Goal: Check status: Check status

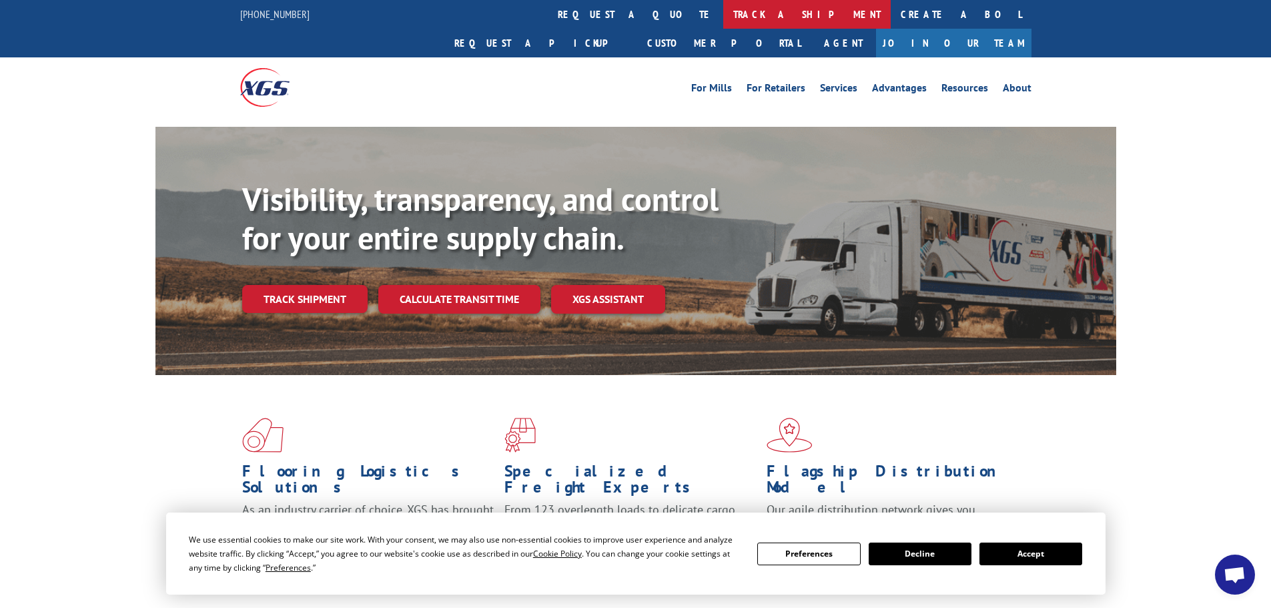
click at [723, 12] on link "track a shipment" at bounding box center [807, 14] width 168 height 29
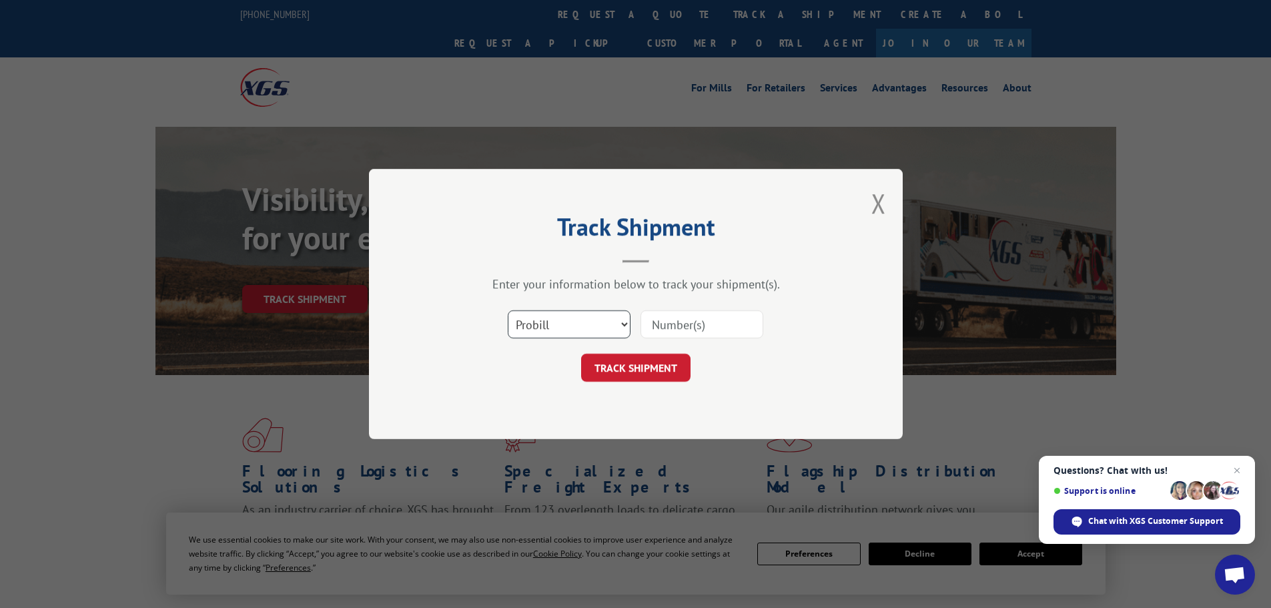
click at [539, 325] on select "Select category... Probill BOL PO" at bounding box center [569, 324] width 123 height 28
select select "bol"
click at [508, 310] on select "Select category... Probill BOL PO" at bounding box center [569, 324] width 123 height 28
click at [679, 321] on input at bounding box center [702, 324] width 123 height 28
click at [703, 327] on input at bounding box center [702, 324] width 123 height 28
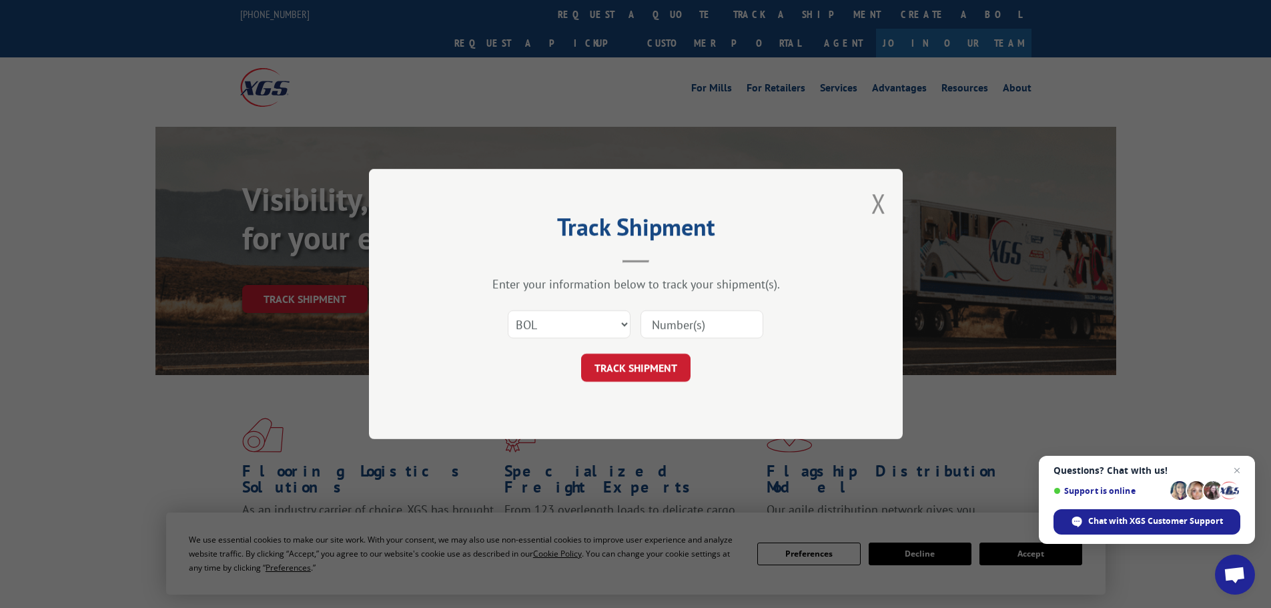
paste input "5192910"
type input "5192910"
click at [653, 360] on button "TRACK SHIPMENT" at bounding box center [635, 368] width 109 height 28
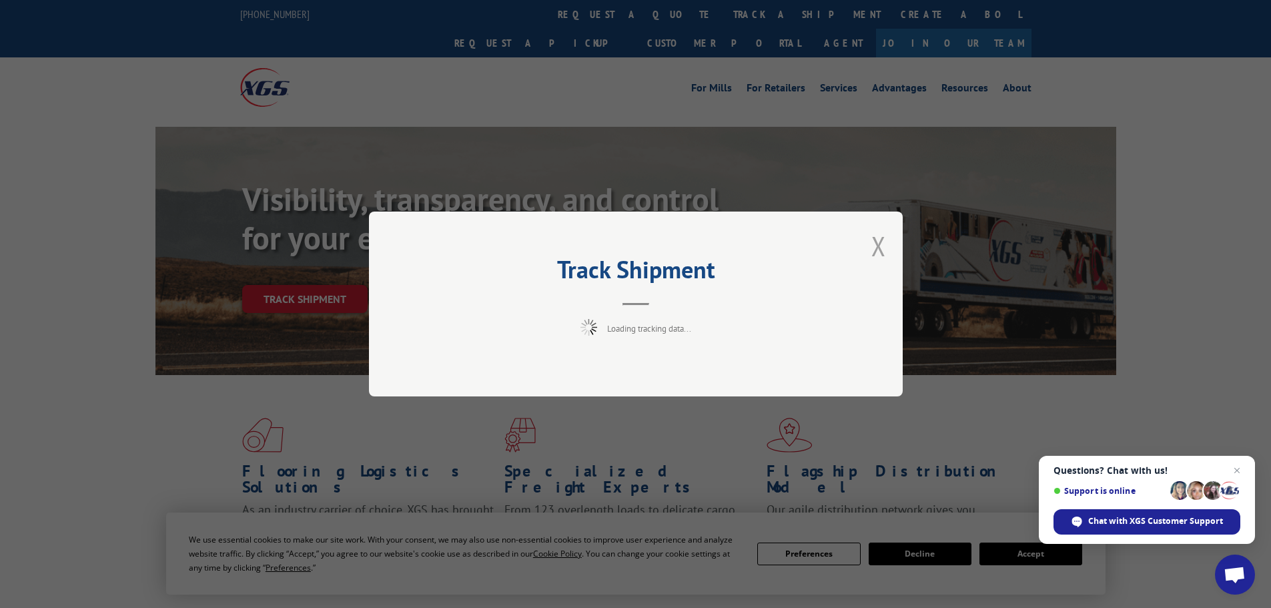
click at [881, 246] on button "Close modal" at bounding box center [879, 245] width 15 height 35
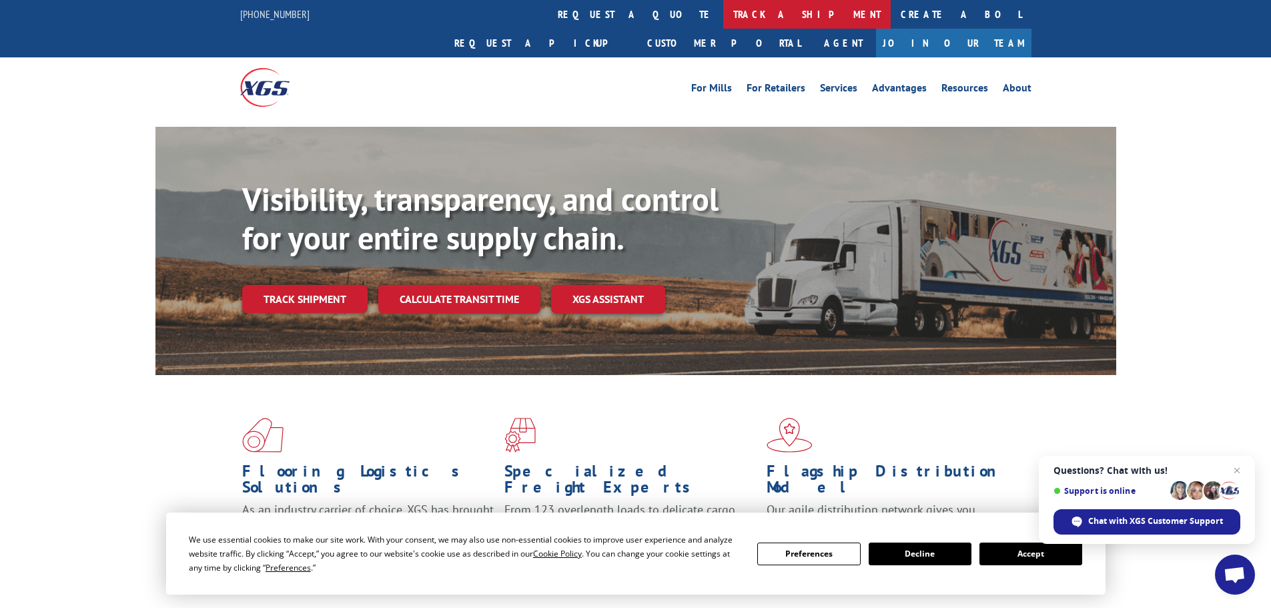
click at [723, 21] on link "track a shipment" at bounding box center [807, 14] width 168 height 29
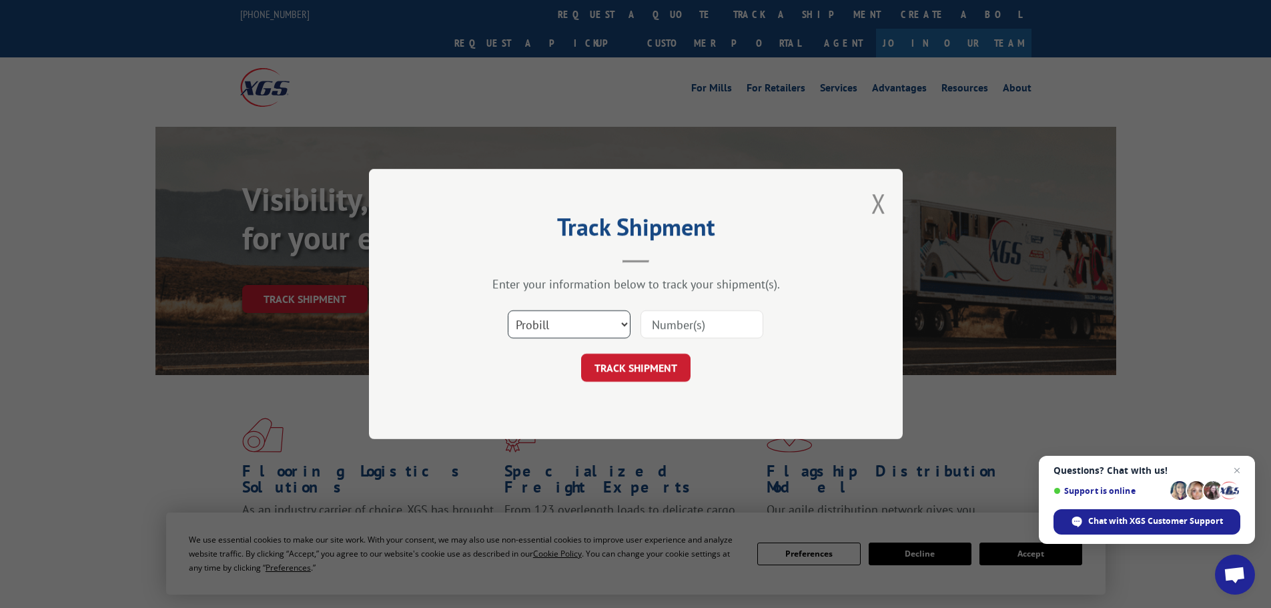
click at [583, 322] on select "Select category... Probill BOL PO" at bounding box center [569, 324] width 123 height 28
select select "bol"
click at [508, 310] on select "Select category... Probill BOL PO" at bounding box center [569, 324] width 123 height 28
click at [697, 329] on input at bounding box center [702, 324] width 123 height 28
paste input "5192910"
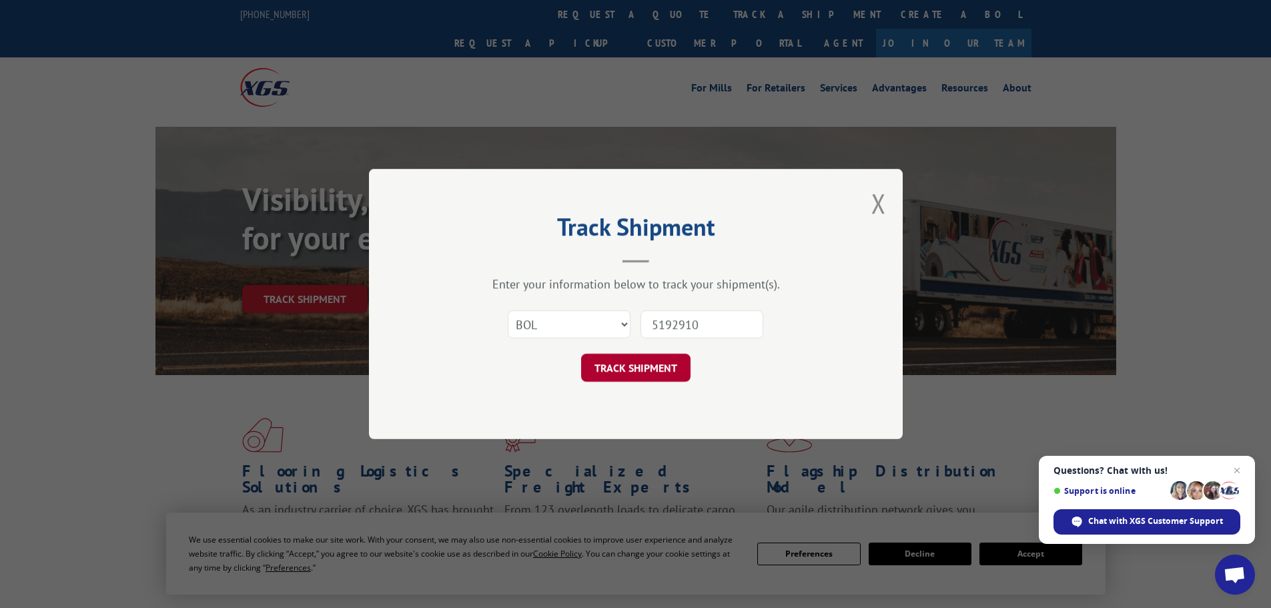
type input "5192910"
click at [647, 371] on button "TRACK SHIPMENT" at bounding box center [635, 368] width 109 height 28
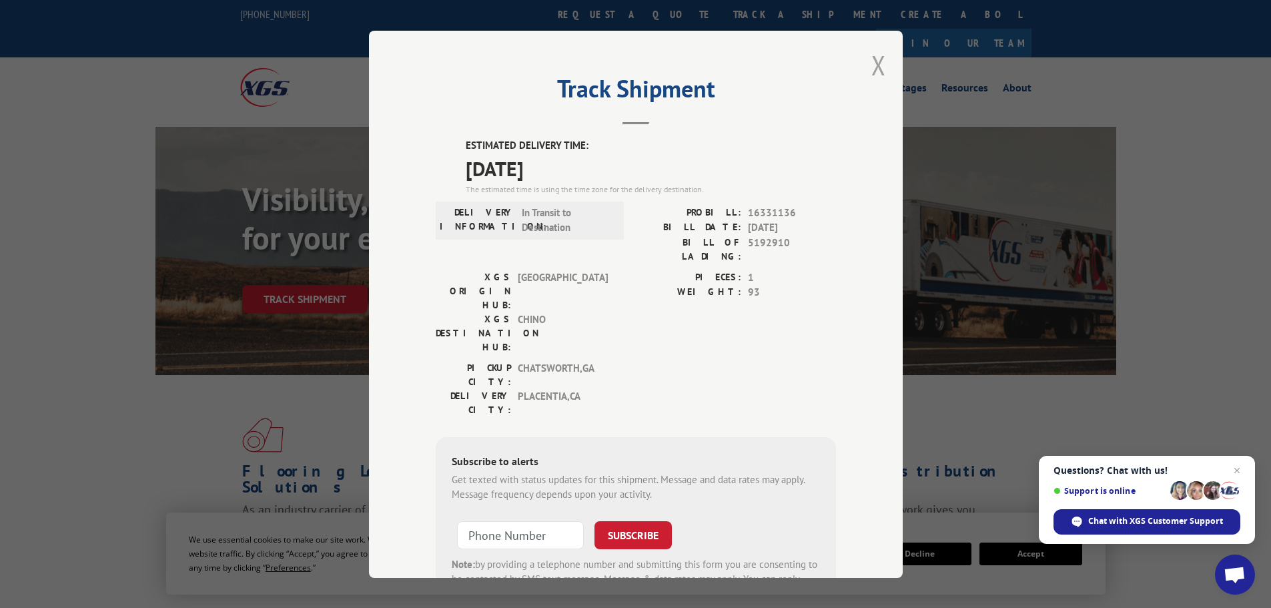
click at [878, 61] on button "Close modal" at bounding box center [879, 64] width 15 height 35
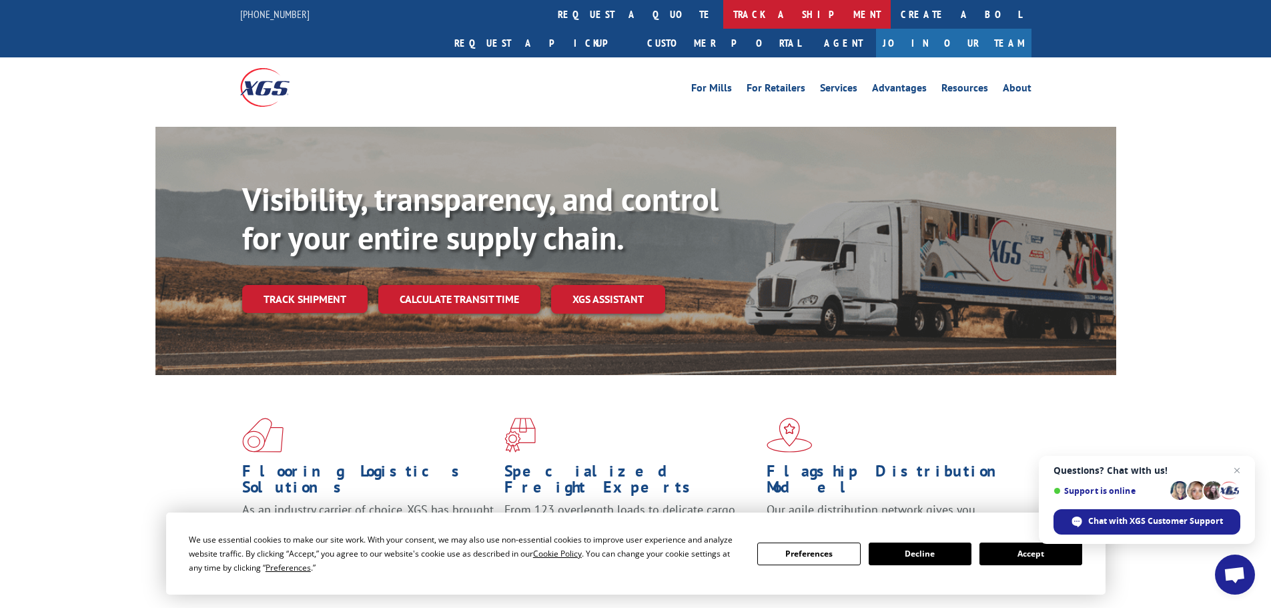
click at [723, 13] on link "track a shipment" at bounding box center [807, 14] width 168 height 29
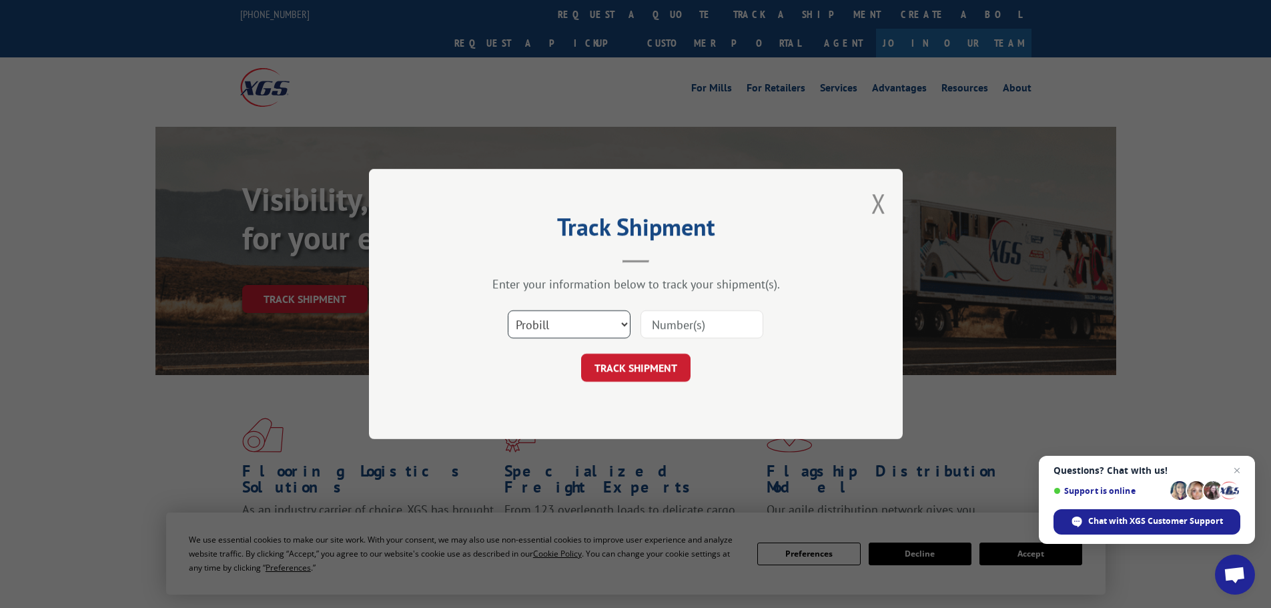
drag, startPoint x: 609, startPoint y: 324, endPoint x: 587, endPoint y: 328, distance: 22.4
click at [607, 325] on select "Select category... Probill BOL PO" at bounding box center [569, 324] width 123 height 28
select select "bol"
click at [508, 310] on select "Select category... Probill BOL PO" at bounding box center [569, 324] width 123 height 28
click at [697, 322] on input at bounding box center [702, 324] width 123 height 28
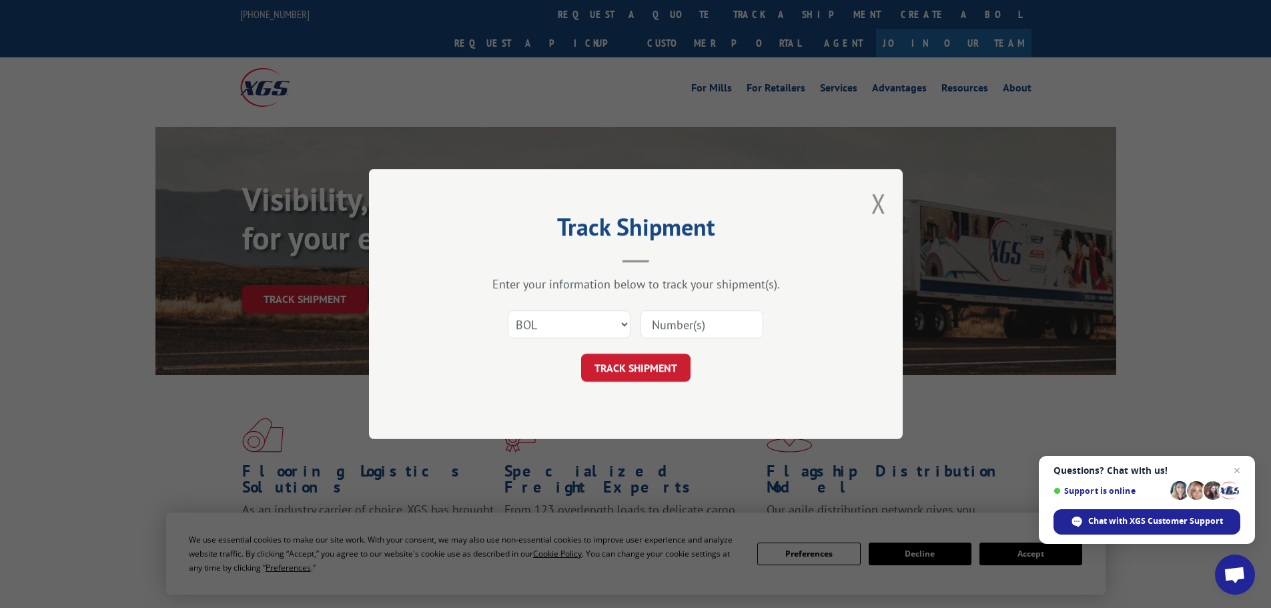
paste input "6019014"
type input "6019014"
click at [631, 359] on button "TRACK SHIPMENT" at bounding box center [635, 368] width 109 height 28
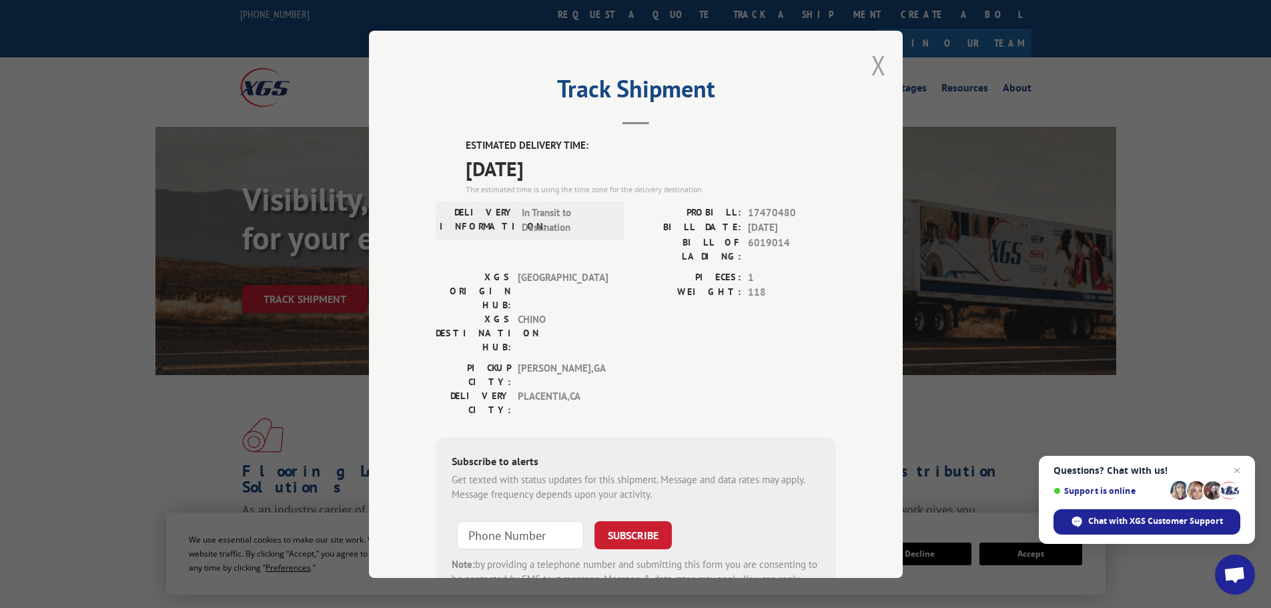
click at [876, 68] on button "Close modal" at bounding box center [879, 64] width 15 height 35
